Goal: Information Seeking & Learning: Learn about a topic

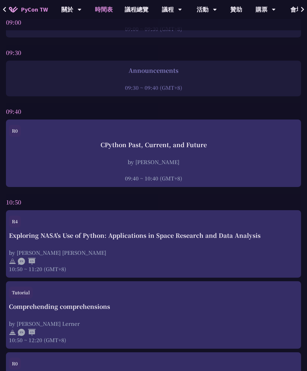
click at [239, 144] on div "CPython Past, Current, and Future" at bounding box center [153, 144] width 289 height 9
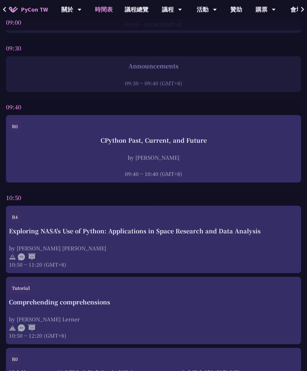
scroll to position [111, 0]
click at [236, 131] on div "R0" at bounding box center [153, 127] width 289 height 15
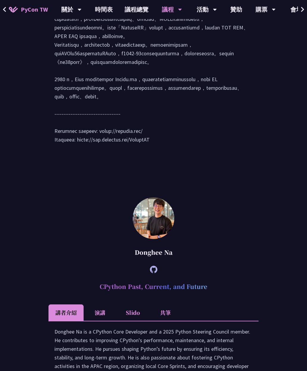
scroll to position [1005, 0]
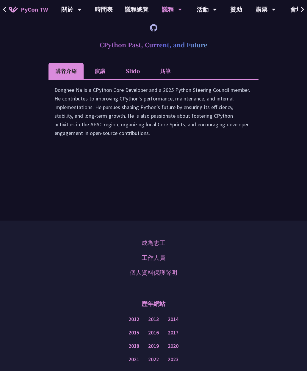
click at [100, 79] on li "演講" at bounding box center [99, 71] width 33 height 16
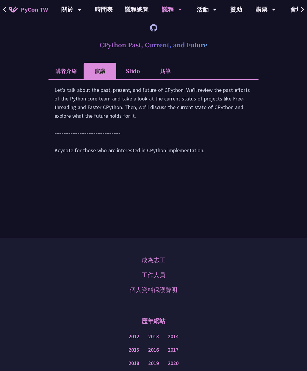
click at [139, 79] on li "Slido" at bounding box center [132, 71] width 33 height 16
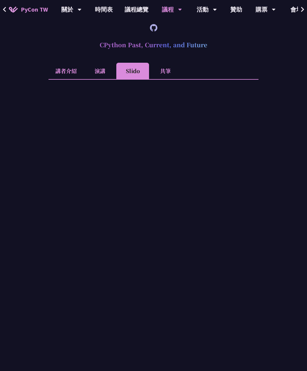
click at [171, 79] on li "共筆" at bounding box center [165, 71] width 33 height 16
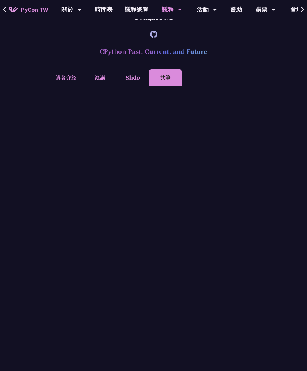
click at [204, 60] on h2 "CPython Past, Current, and Future" at bounding box center [153, 51] width 210 height 18
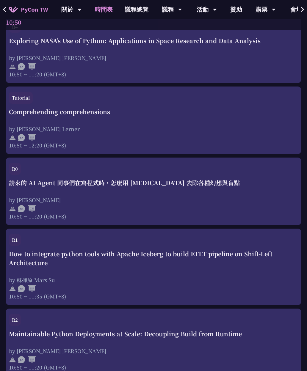
scroll to position [302, 0]
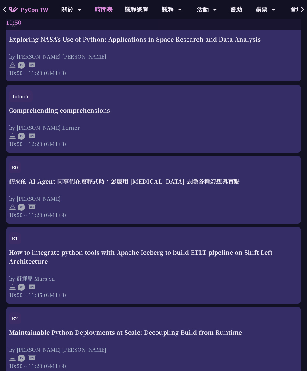
click at [226, 118] on div "Comprehending comprehensions by [PERSON_NAME] Lerner 10:50 ~ 12:20 (GMT+8)" at bounding box center [153, 127] width 289 height 42
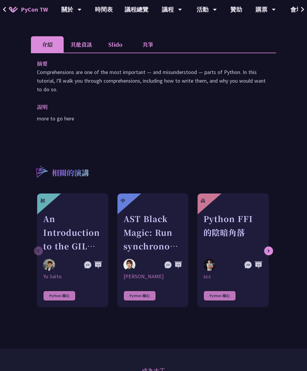
scroll to position [150, 0]
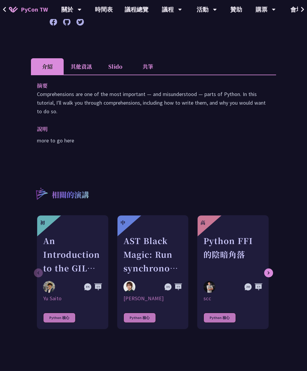
click at [93, 73] on li "其他資訊" at bounding box center [81, 66] width 35 height 16
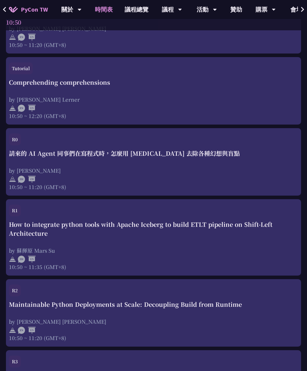
scroll to position [343, 0]
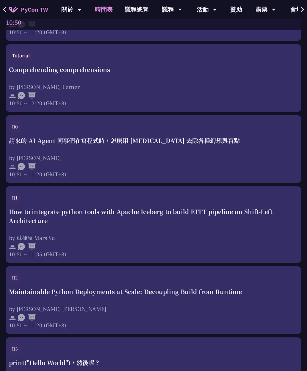
click at [225, 133] on div "R0" at bounding box center [153, 128] width 289 height 15
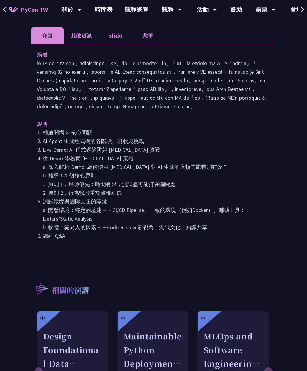
scroll to position [266, 0]
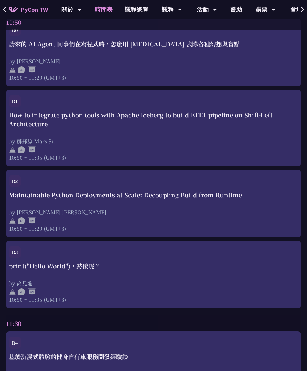
scroll to position [441, 0]
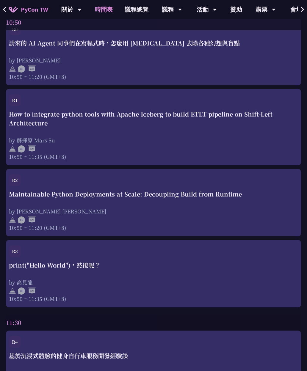
click at [225, 137] on div "by 蘇揮原 Mars Su" at bounding box center [153, 139] width 289 height 7
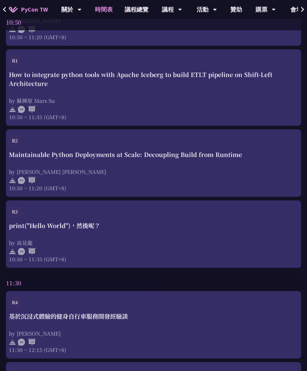
scroll to position [482, 0]
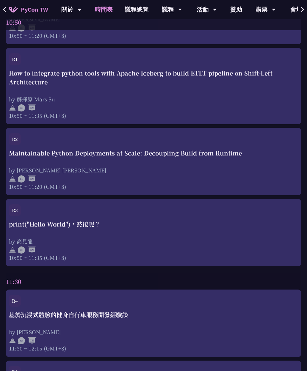
click at [227, 155] on div "Maintainable Python Deployments at Scale: Decoupling Build from Runtime" at bounding box center [153, 153] width 289 height 9
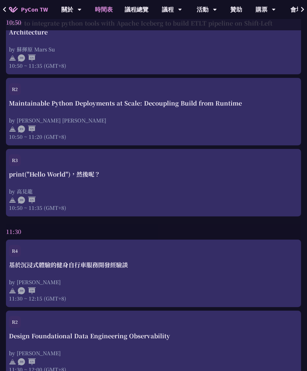
scroll to position [530, 0]
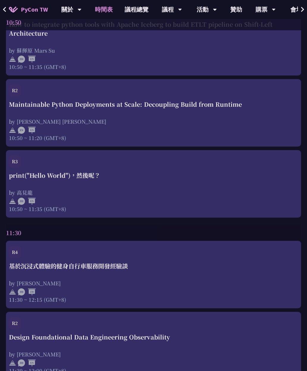
click at [225, 174] on div "print("Hello World")，然後呢？" at bounding box center [153, 175] width 289 height 9
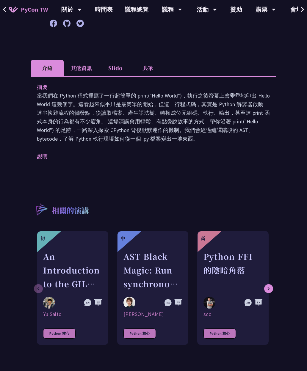
scroll to position [134, 0]
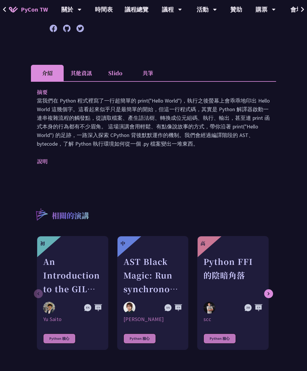
click at [85, 74] on li "其他資訊" at bounding box center [81, 73] width 35 height 16
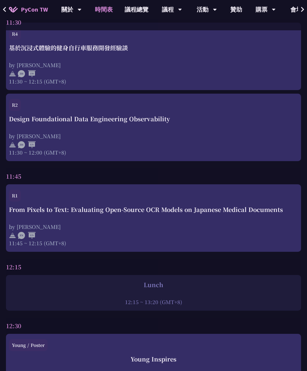
scroll to position [749, 0]
click at [227, 199] on div "R1" at bounding box center [153, 196] width 289 height 15
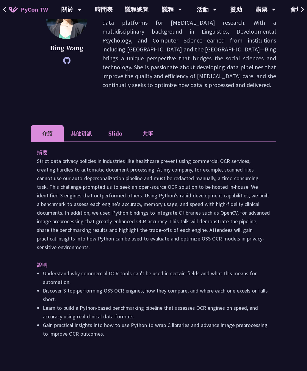
scroll to position [43, 0]
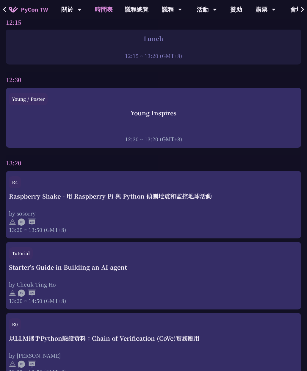
scroll to position [995, 0]
click at [247, 116] on div "Young Inspires" at bounding box center [153, 112] width 289 height 9
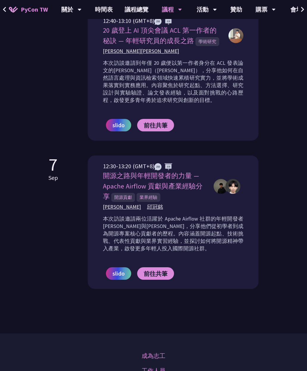
scroll to position [421, 0]
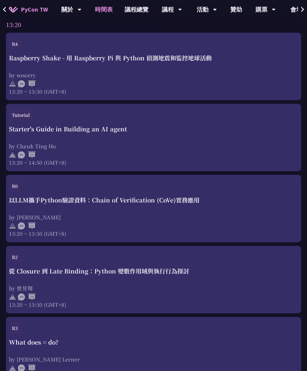
scroll to position [1140, 0]
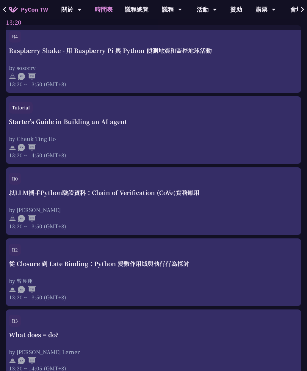
click at [227, 150] on div at bounding box center [153, 146] width 289 height 9
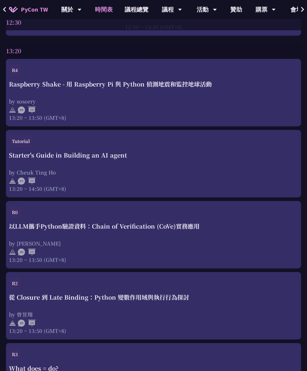
scroll to position [1107, 0]
click at [224, 168] on div "Starter's Guide in Building an AI agent by [PERSON_NAME] 13:20 ~ 14:50 (GMT+8)" at bounding box center [153, 171] width 289 height 42
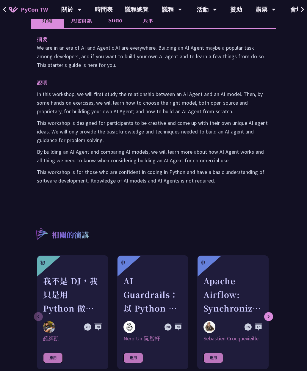
scroll to position [188, 0]
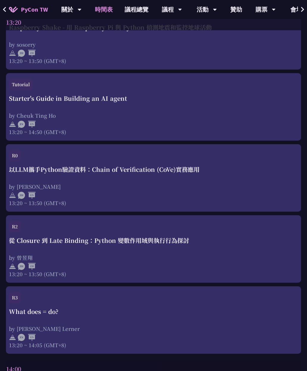
scroll to position [1163, 0]
click at [223, 162] on div "R0" at bounding box center [153, 156] width 289 height 15
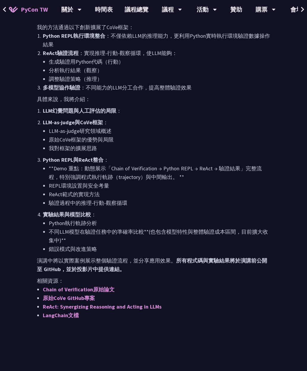
scroll to position [402, 0]
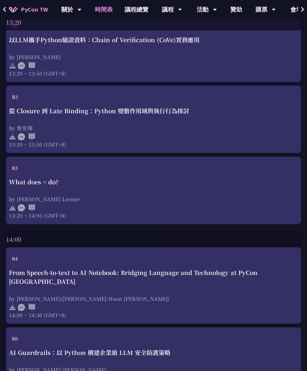
scroll to position [1288, 0]
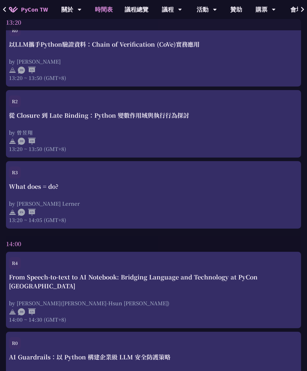
click at [226, 190] on div "What does = do?" at bounding box center [153, 186] width 289 height 9
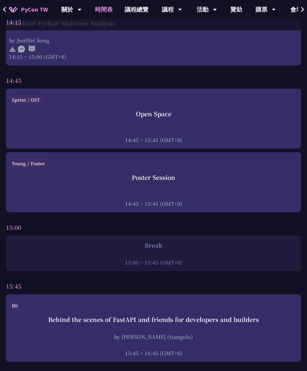
scroll to position [1856, 0]
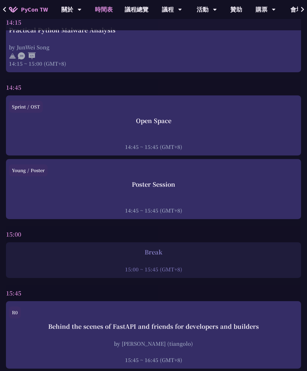
click at [225, 180] on div "Poster Session" at bounding box center [153, 184] width 289 height 9
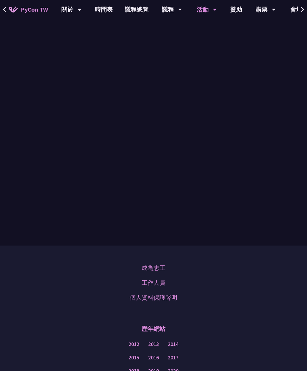
scroll to position [931, 0]
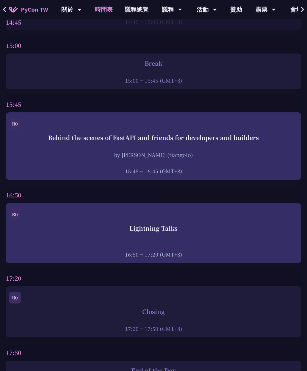
click at [226, 152] on div "by [PERSON_NAME] (tiangolo)" at bounding box center [153, 154] width 289 height 7
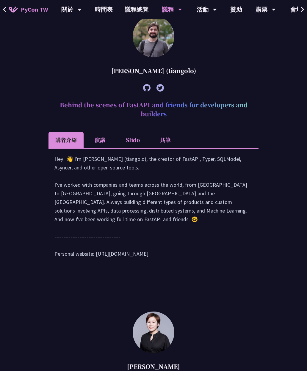
scroll to position [292, 0]
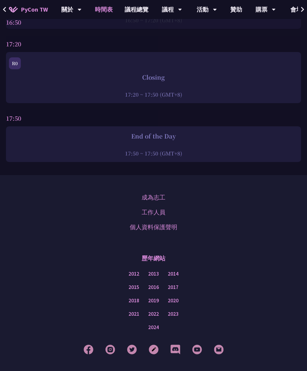
scroll to position [2279, 0]
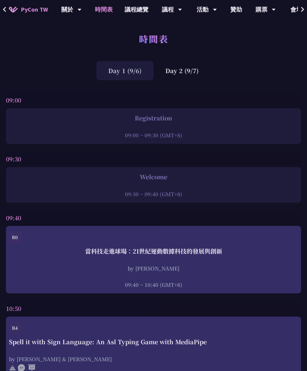
scroll to position [0, 0]
